Goal: Task Accomplishment & Management: Use online tool/utility

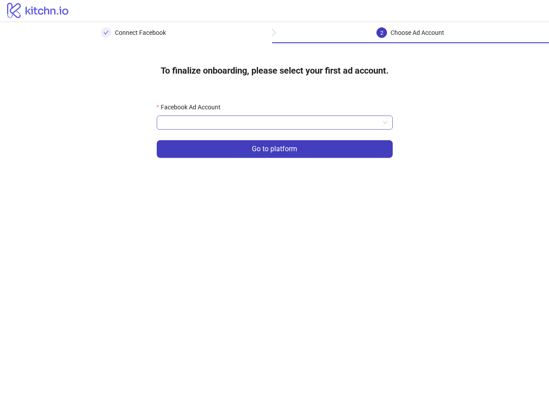
click at [209, 126] on input "Facebook Ad Account" at bounding box center [271, 122] width 218 height 13
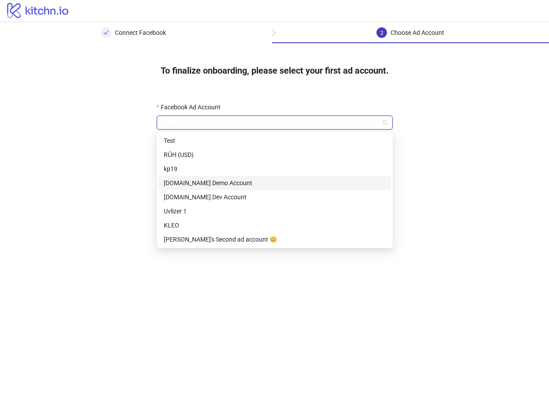
click at [209, 183] on div "[DOMAIN_NAME] Demo Account" at bounding box center [275, 183] width 222 height 10
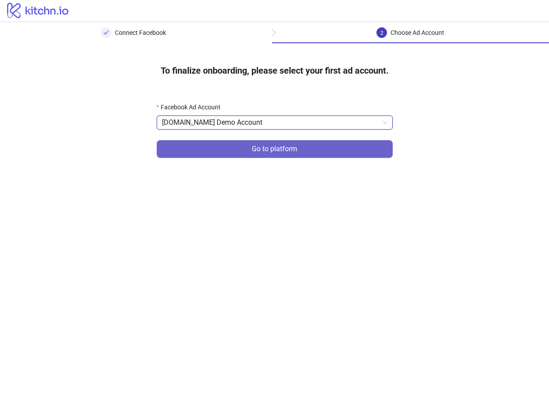
click at [239, 150] on button "Go to platform" at bounding box center [275, 149] width 236 height 18
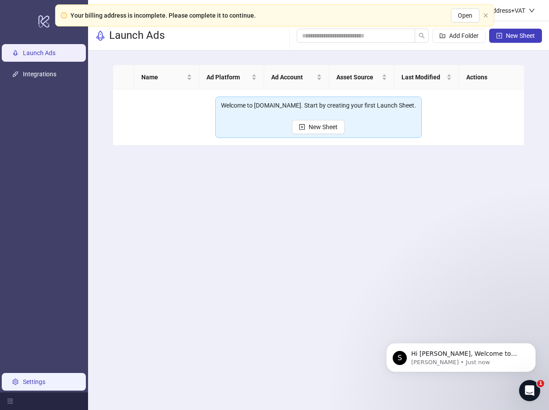
click at [45, 385] on link "Settings" at bounding box center [34, 381] width 22 height 7
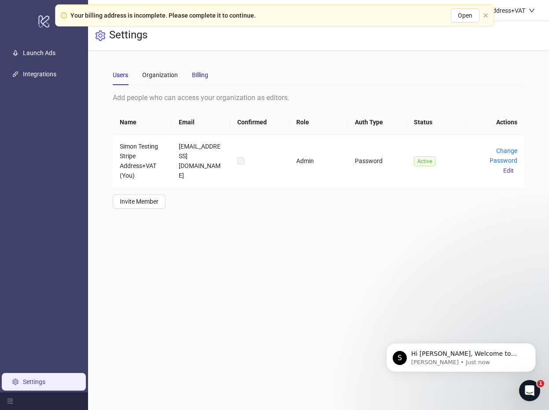
click at [204, 79] on div "Billing" at bounding box center [200, 75] width 16 height 10
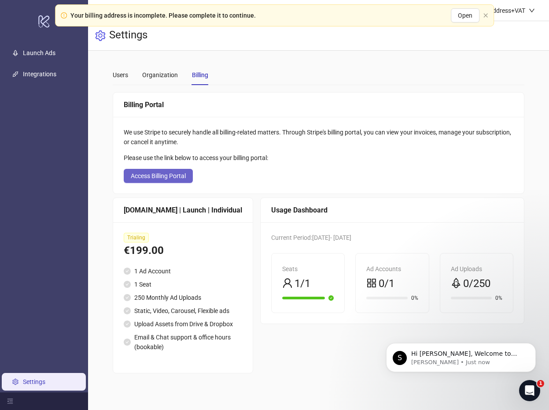
click at [166, 178] on span "Access Billing Portal" at bounding box center [158, 175] width 55 height 7
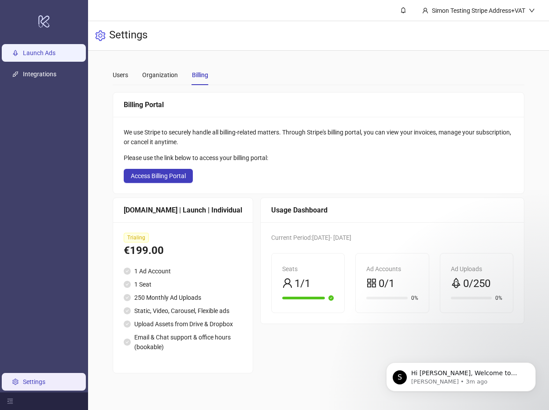
click at [47, 50] on link "Launch Ads" at bounding box center [39, 52] width 33 height 7
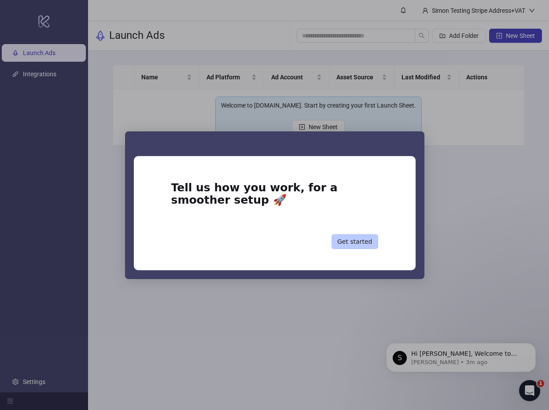
click at [352, 244] on button "Get started" at bounding box center [355, 241] width 47 height 15
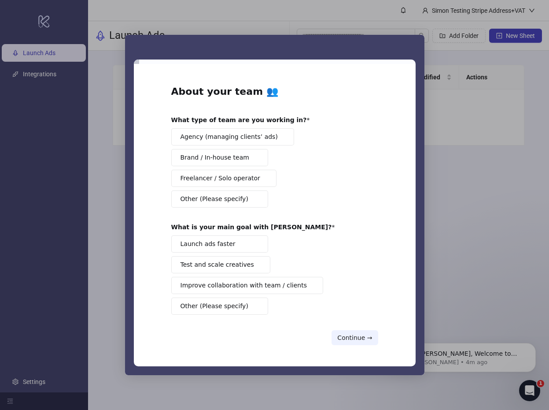
click at [244, 154] on button "Brand / In-house team" at bounding box center [219, 157] width 97 height 17
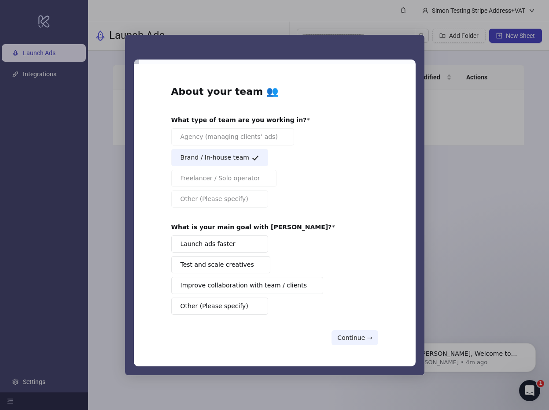
click at [226, 263] on span "Test and scale creatives" at bounding box center [218, 264] width 74 height 9
click at [346, 332] on button "Continue →" at bounding box center [355, 337] width 46 height 15
click at [359, 335] on button "Continue →" at bounding box center [355, 337] width 46 height 15
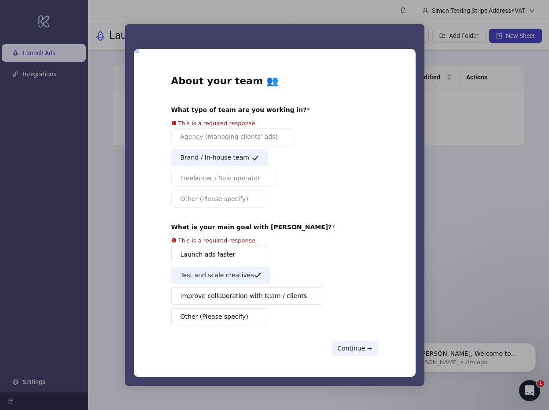
click at [240, 158] on button "Brand / In-house team" at bounding box center [219, 157] width 97 height 17
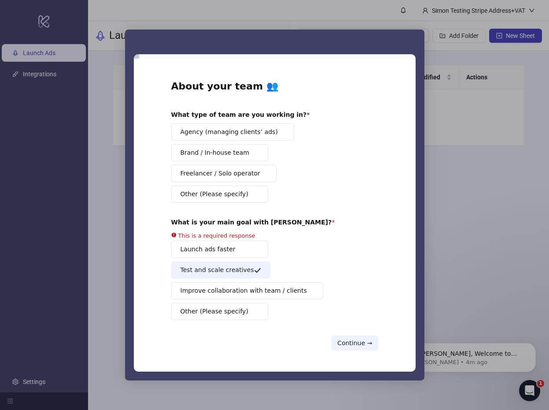
click at [240, 153] on span "Brand / In-house team" at bounding box center [215, 152] width 69 height 9
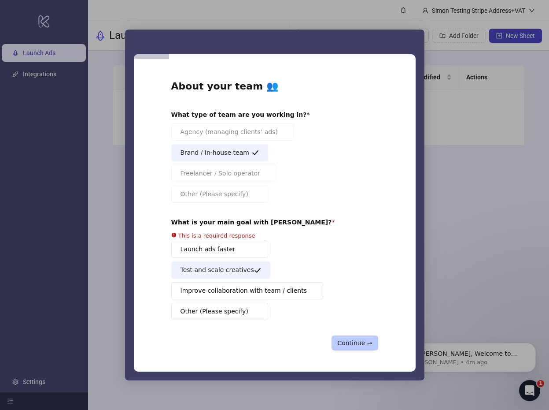
click at [355, 344] on button "Continue →" at bounding box center [355, 342] width 46 height 15
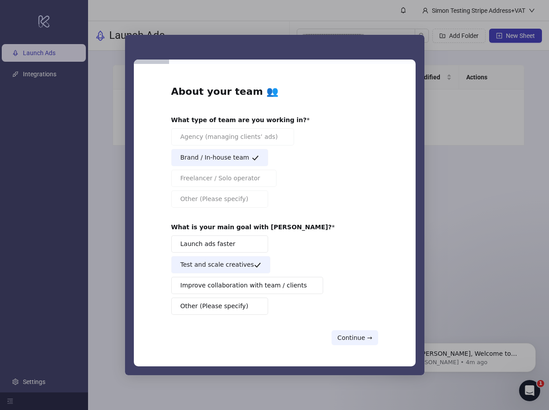
click at [242, 263] on button "Test and scale creatives" at bounding box center [220, 264] width 99 height 17
click at [242, 263] on span "Test and scale creatives" at bounding box center [218, 264] width 74 height 9
click at [358, 333] on button "Continue →" at bounding box center [355, 337] width 46 height 15
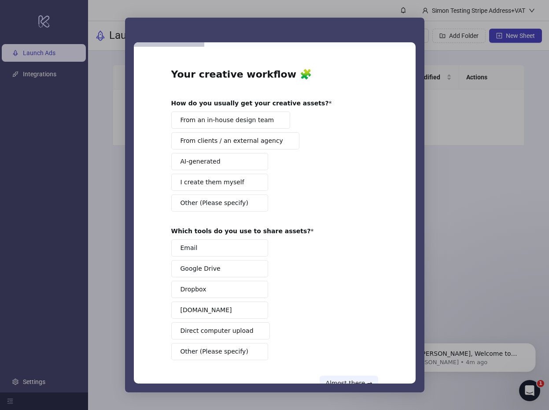
click at [238, 121] on span "From an in-house design team" at bounding box center [228, 119] width 94 height 9
click at [222, 289] on button "Dropbox" at bounding box center [219, 289] width 97 height 17
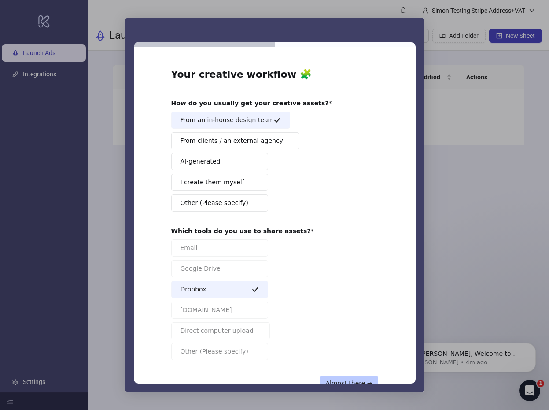
click at [357, 381] on button "Almost there →" at bounding box center [349, 382] width 58 height 15
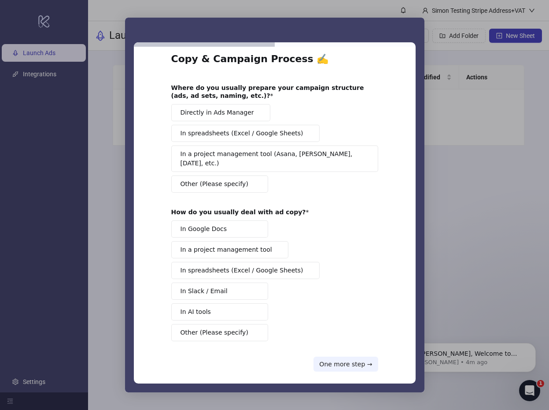
click at [218, 282] on button "In Slack / Email" at bounding box center [219, 290] width 97 height 17
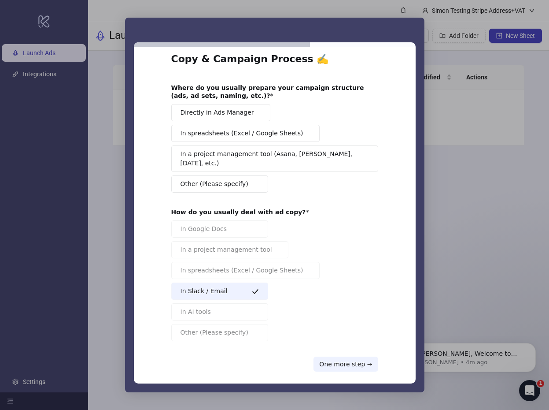
click at [229, 155] on span "In a project management tool (Asana, [PERSON_NAME], [DATE], etc.)" at bounding box center [272, 158] width 182 height 19
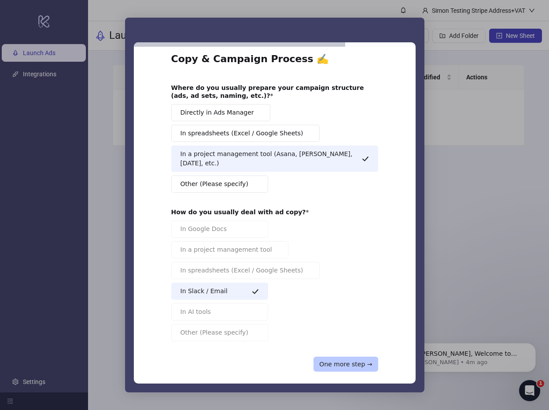
click at [355, 361] on button "One more step →" at bounding box center [346, 363] width 64 height 15
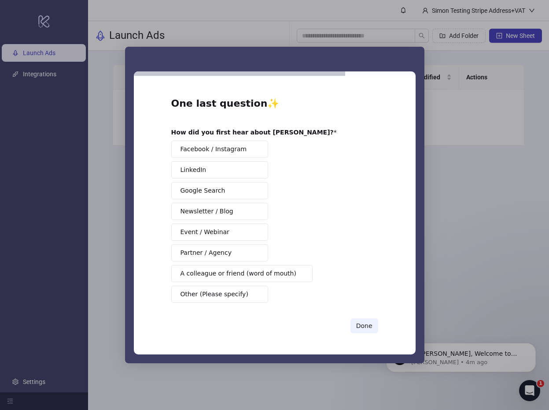
click at [239, 188] on button "Google Search" at bounding box center [219, 190] width 97 height 17
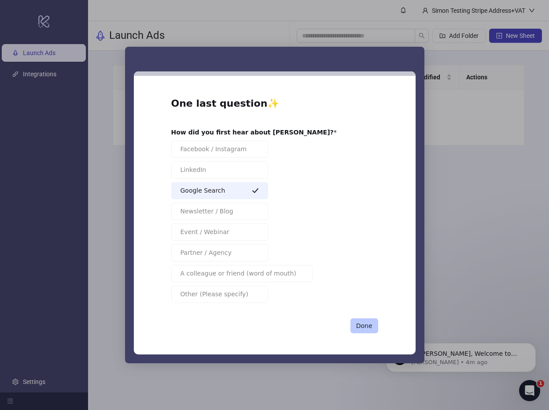
click at [359, 324] on button "Done" at bounding box center [365, 325] width 28 height 15
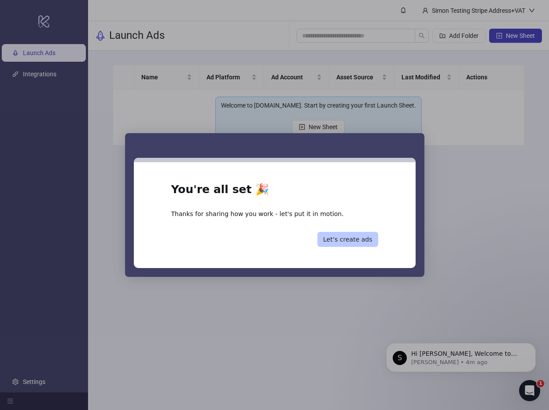
click at [349, 241] on button "Let’s create ads" at bounding box center [348, 239] width 61 height 15
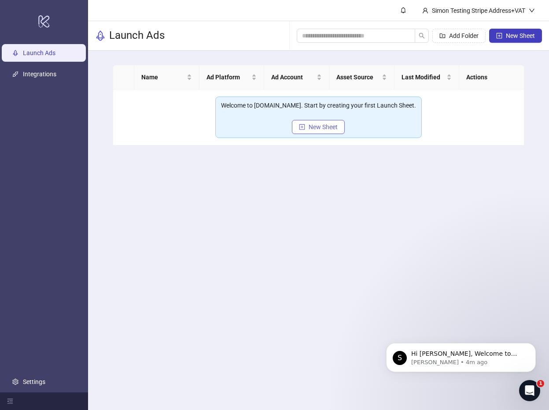
click at [325, 124] on span "New Sheet" at bounding box center [323, 126] width 29 height 7
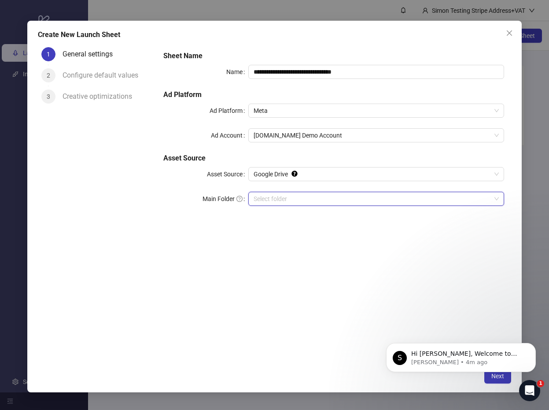
click at [285, 201] on input "Main Folder" at bounding box center [372, 198] width 237 height 13
click at [285, 200] on input "Main Folder" at bounding box center [372, 198] width 237 height 13
click at [377, 205] on div "Select folder" at bounding box center [376, 199] width 256 height 14
click at [255, 291] on div "**********" at bounding box center [333, 204] width 355 height 320
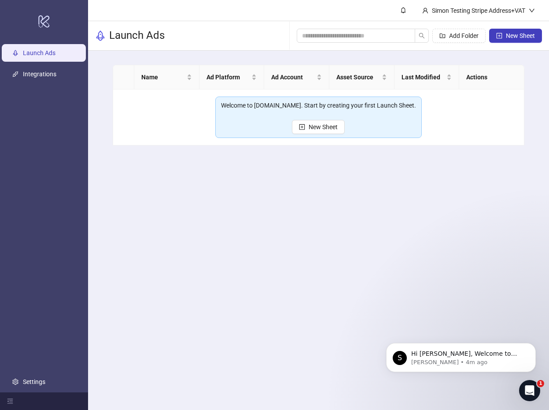
click at [276, 227] on main "Simon Testing Stripe Address+VAT Launch Ads Add Folder New Sheet Name Ad Platfo…" at bounding box center [318, 205] width 461 height 410
click at [45, 381] on link "Settings" at bounding box center [34, 381] width 22 height 7
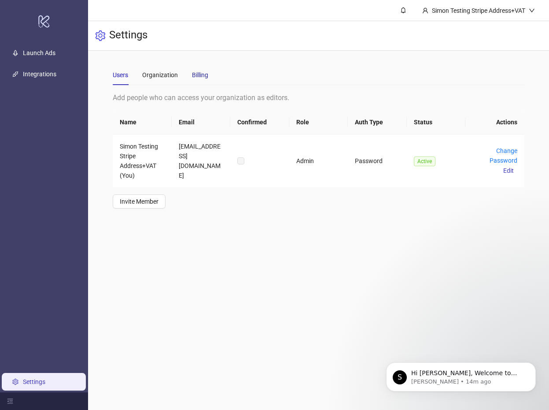
click at [200, 77] on div "Billing" at bounding box center [200, 75] width 16 height 10
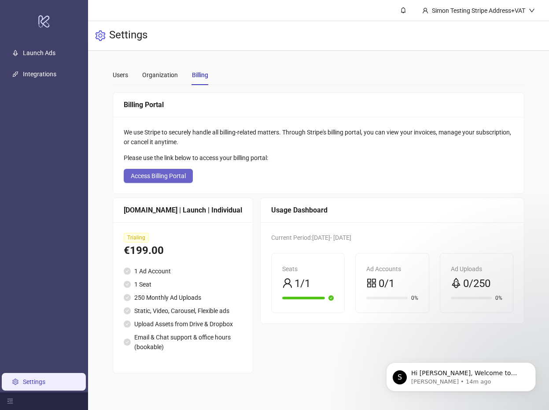
click at [174, 179] on button "Access Billing Portal" at bounding box center [158, 176] width 69 height 14
click at [374, 217] on div "Usage Dashboard" at bounding box center [392, 210] width 263 height 25
click at [505, 31] on div "Settings" at bounding box center [318, 36] width 461 height 30
click at [490, 30] on li "Logout" at bounding box center [509, 31] width 63 height 14
